Goal: Information Seeking & Learning: Find specific page/section

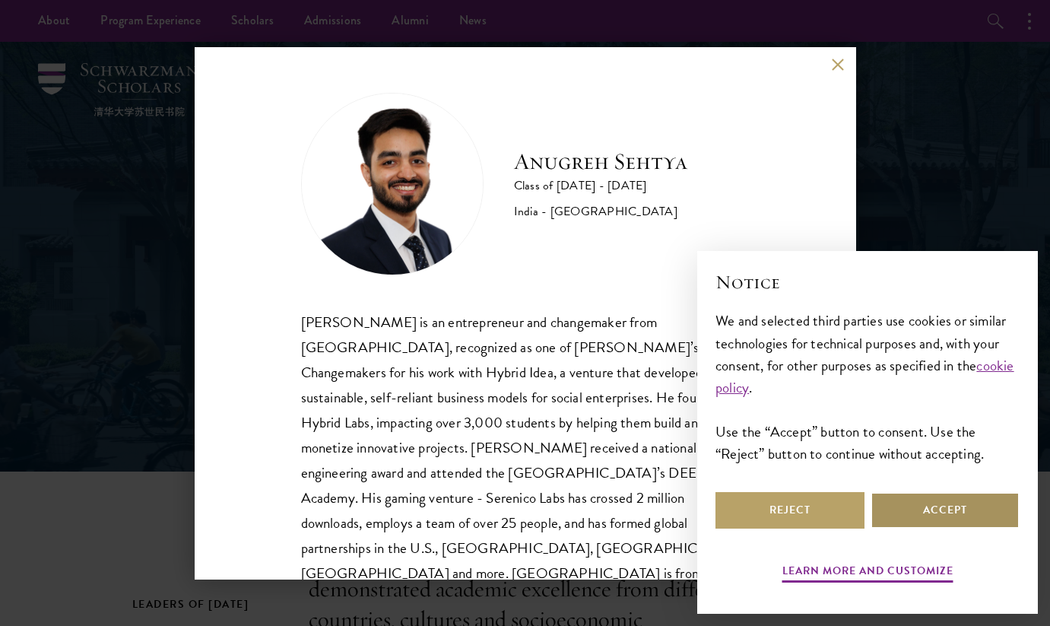
click at [891, 506] on button "Accept" at bounding box center [945, 510] width 149 height 37
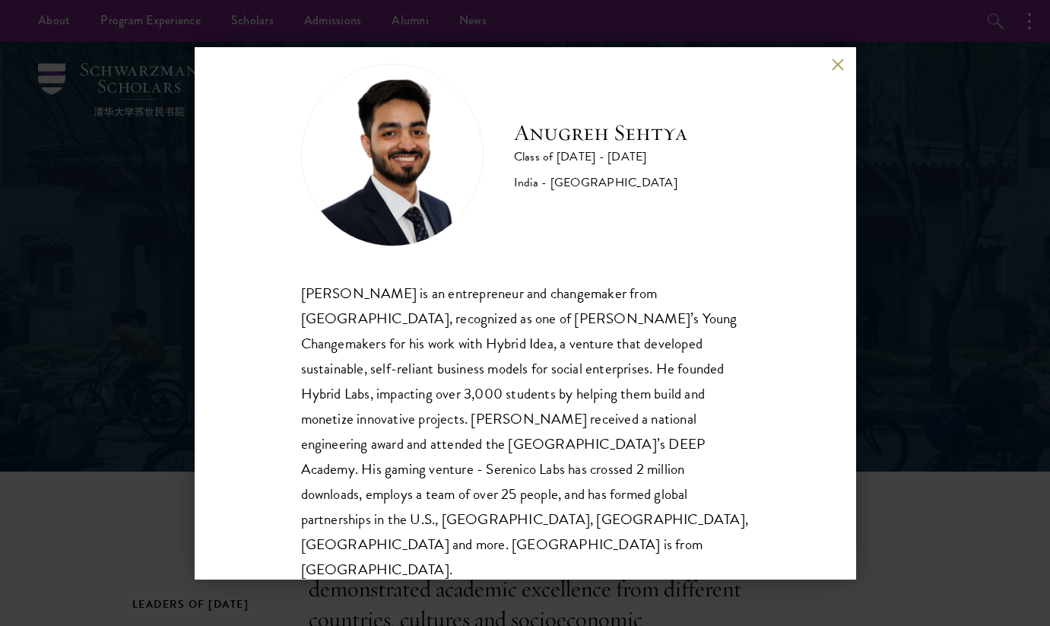
scroll to position [27, 0]
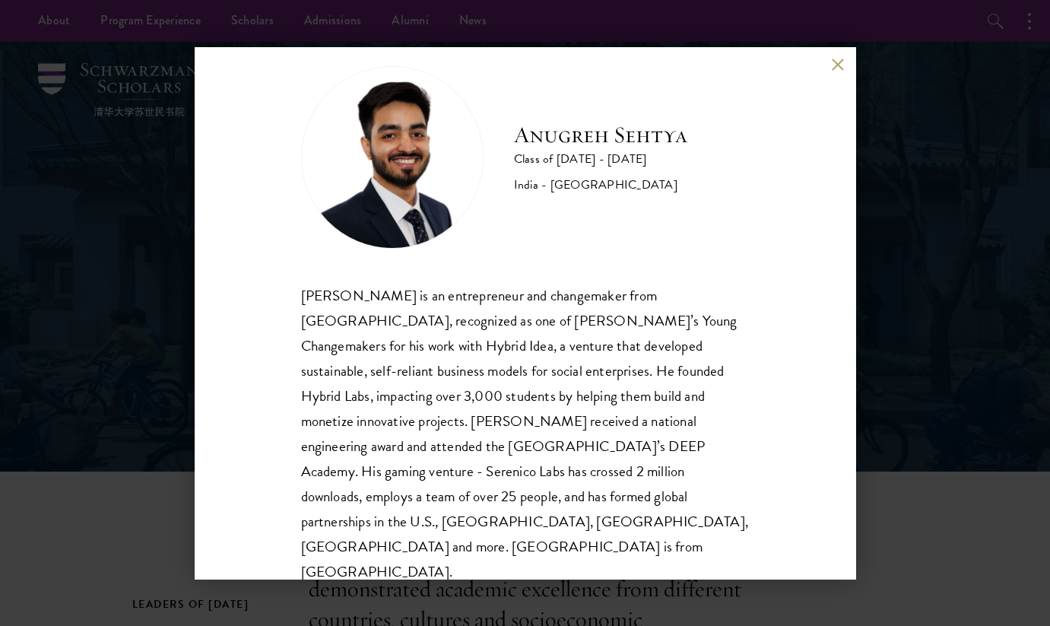
click at [848, 45] on div "[PERSON_NAME] Class of [DATE] - [DATE] [GEOGRAPHIC_DATA] - [GEOGRAPHIC_DATA] [P…" at bounding box center [525, 313] width 1050 height 626
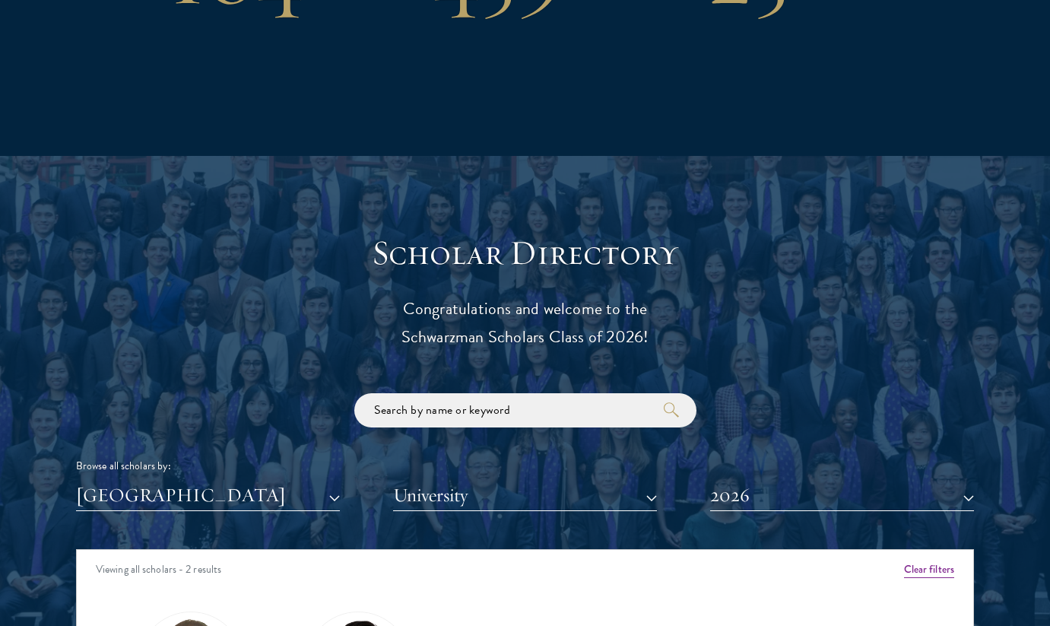
scroll to position [1901, 0]
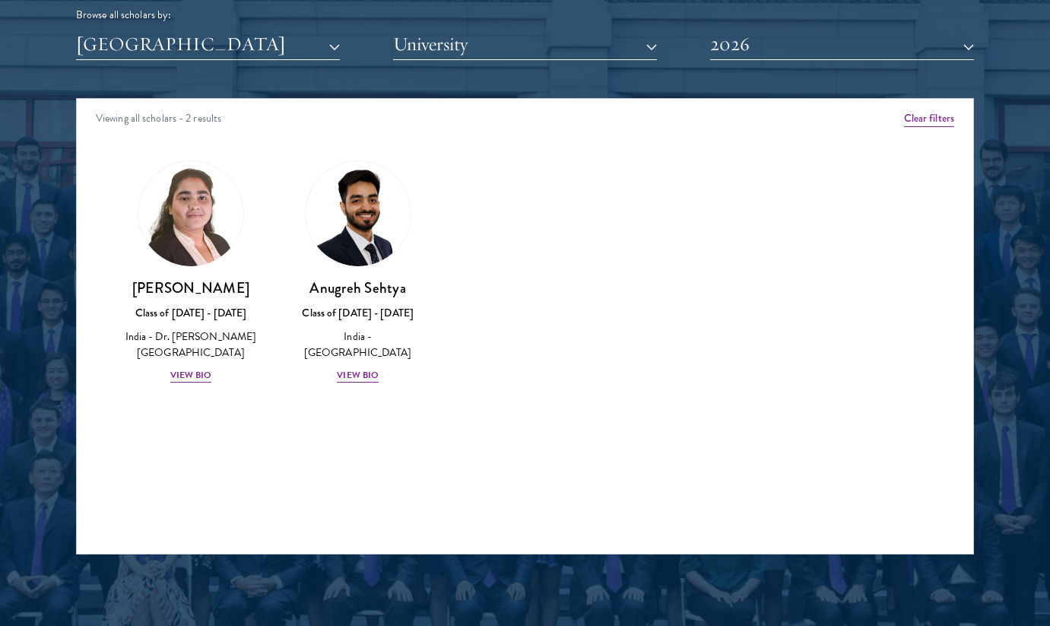
click at [723, 40] on button "2026" at bounding box center [842, 44] width 264 height 31
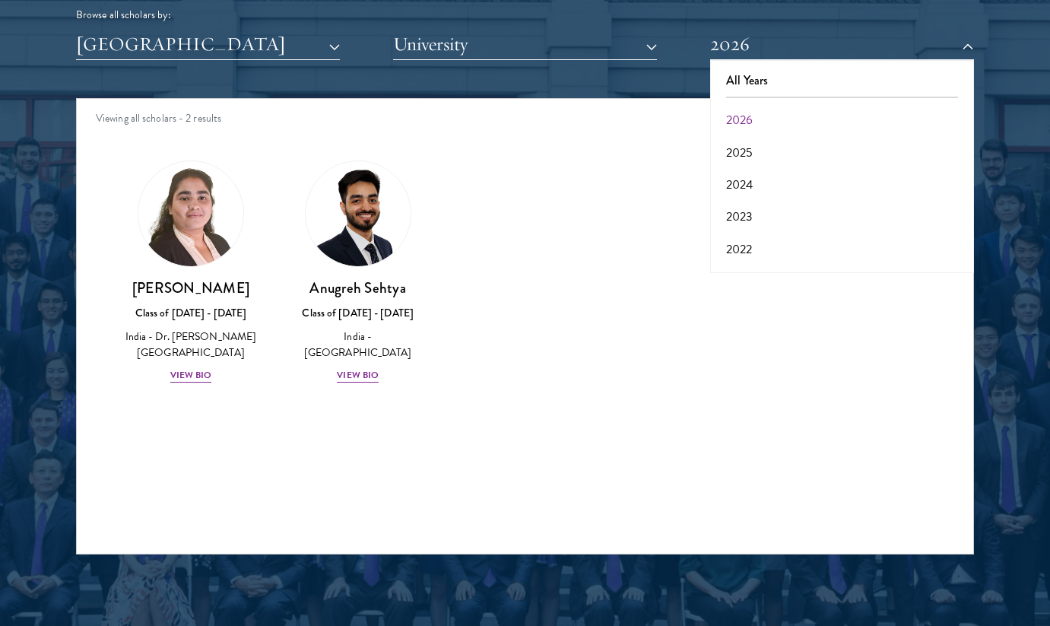
click at [603, 421] on div "Amber Class of [DATE] - [DATE] [GEOGRAPHIC_DATA] - [GEOGRAPHIC_DATA] View Bio C…" at bounding box center [525, 285] width 897 height 288
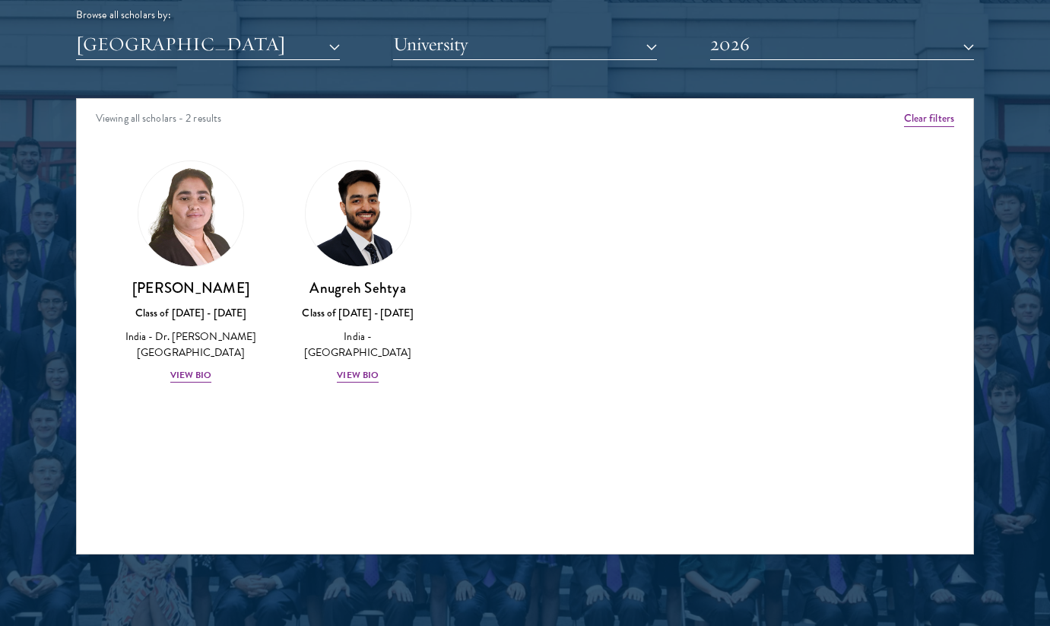
click at [490, 34] on button "University" at bounding box center [525, 44] width 264 height 31
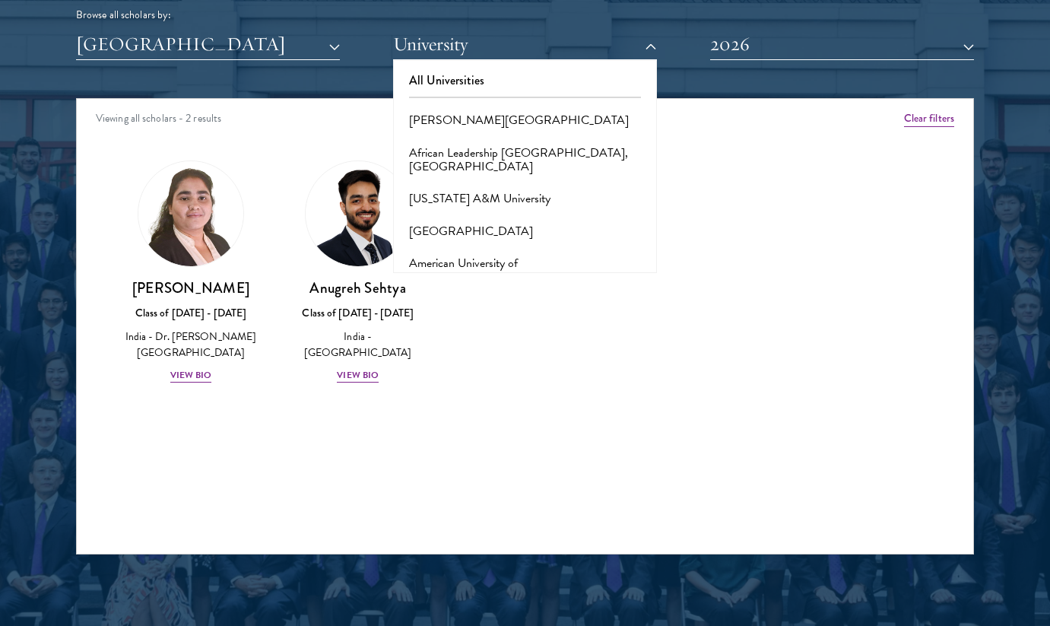
click at [554, 364] on div "Amber Class of [DATE] - [DATE] [GEOGRAPHIC_DATA] - [GEOGRAPHIC_DATA] View Bio C…" at bounding box center [525, 285] width 897 height 288
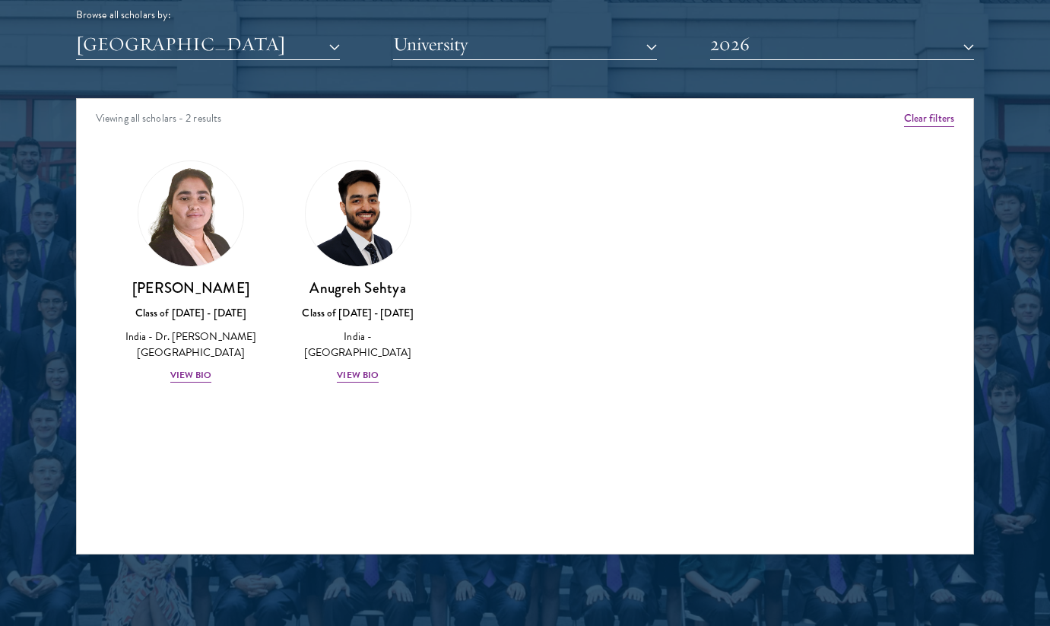
click at [326, 106] on div "Viewing all scholars - 2 results" at bounding box center [525, 120] width 897 height 43
click at [322, 52] on button "[GEOGRAPHIC_DATA]" at bounding box center [208, 44] width 264 height 31
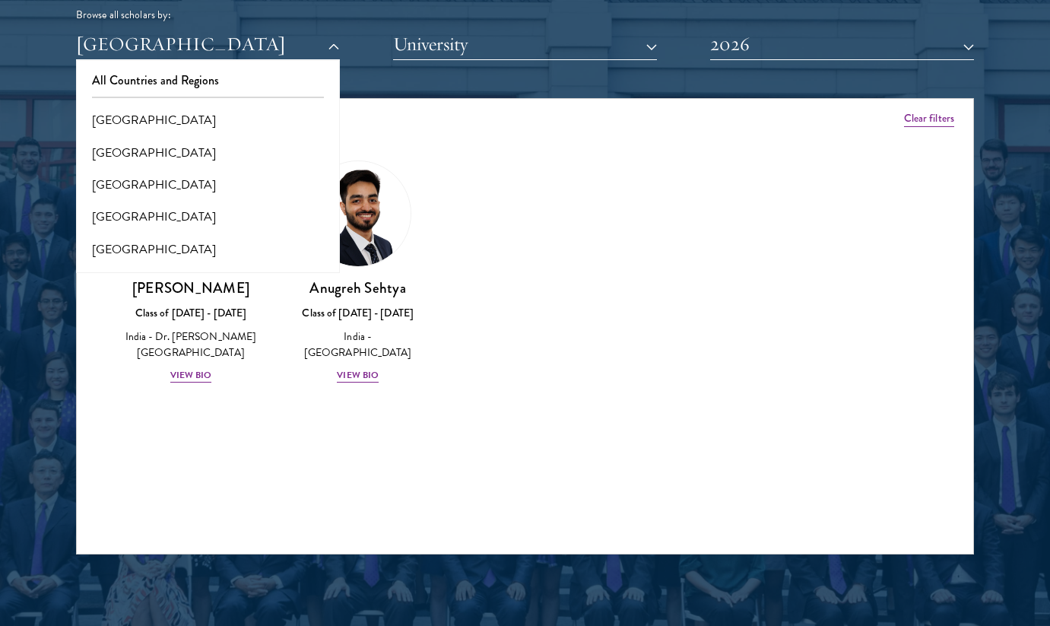
click at [516, 283] on div "Amber Class of [DATE] - [DATE] [GEOGRAPHIC_DATA] - [GEOGRAPHIC_DATA] View Bio C…" at bounding box center [525, 285] width 897 height 288
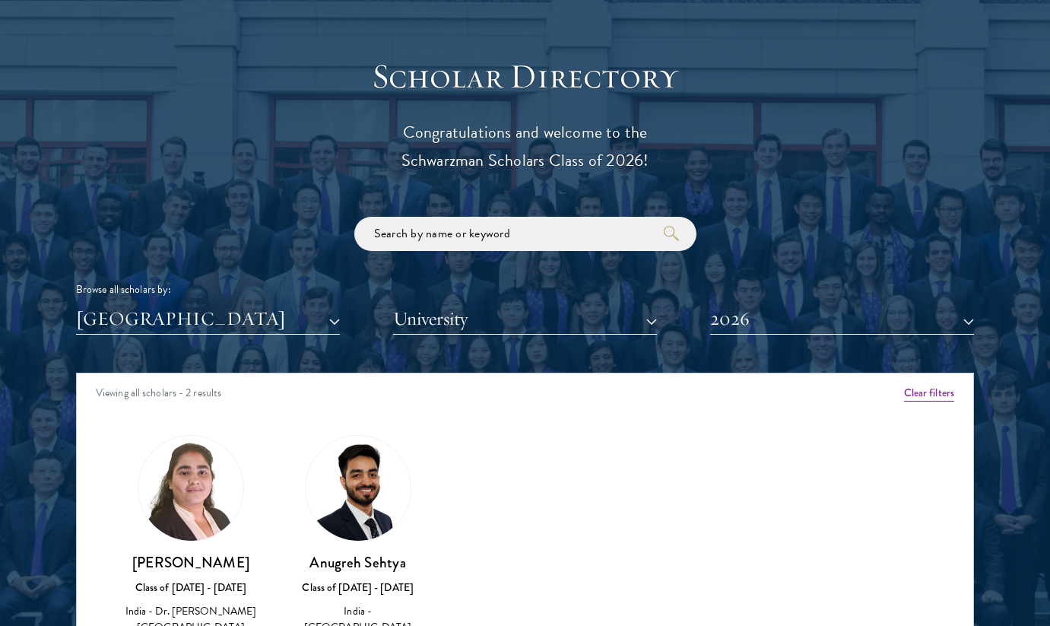
scroll to position [1836, 0]
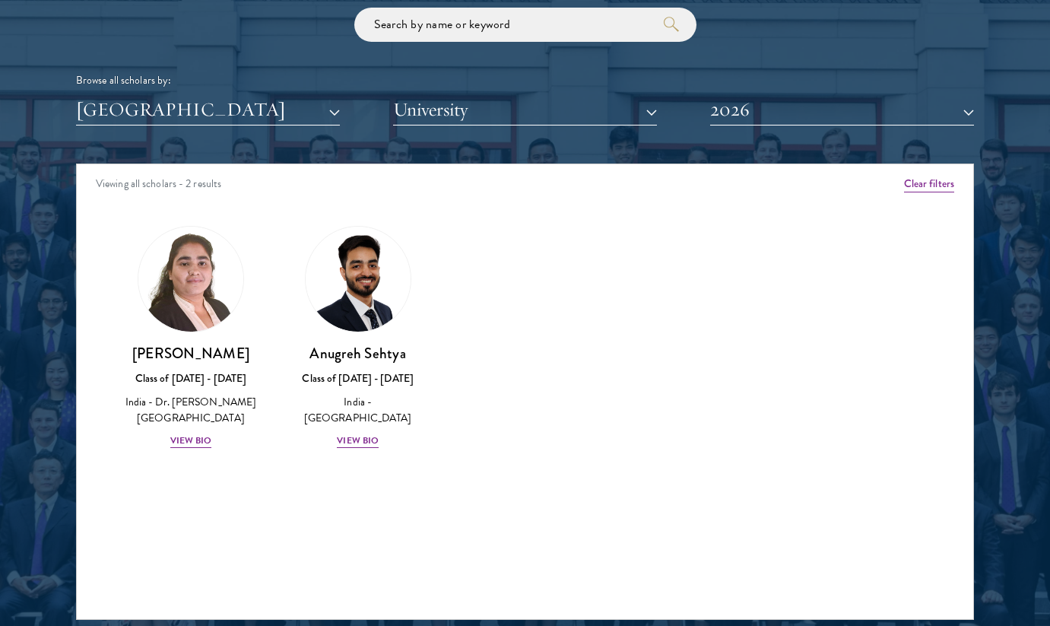
click at [537, 112] on button "University" at bounding box center [525, 109] width 264 height 31
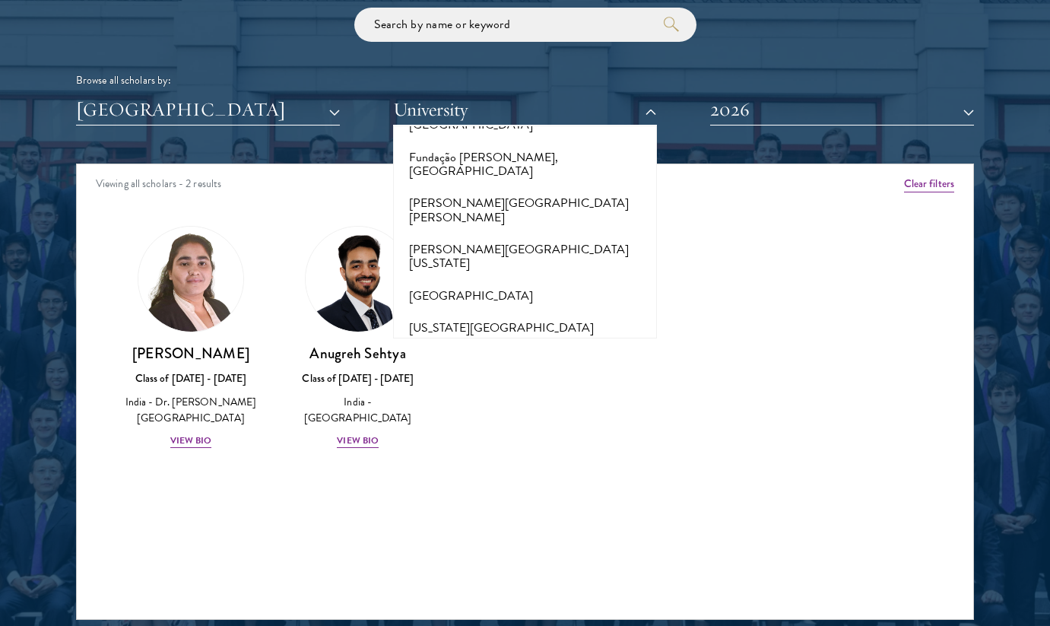
scroll to position [3474, 0]
click at [546, 418] on div "Amber Class of [DATE] - [DATE] [GEOGRAPHIC_DATA] - [GEOGRAPHIC_DATA] View Bio C…" at bounding box center [525, 351] width 897 height 288
